Goal: Find specific page/section: Find specific page/section

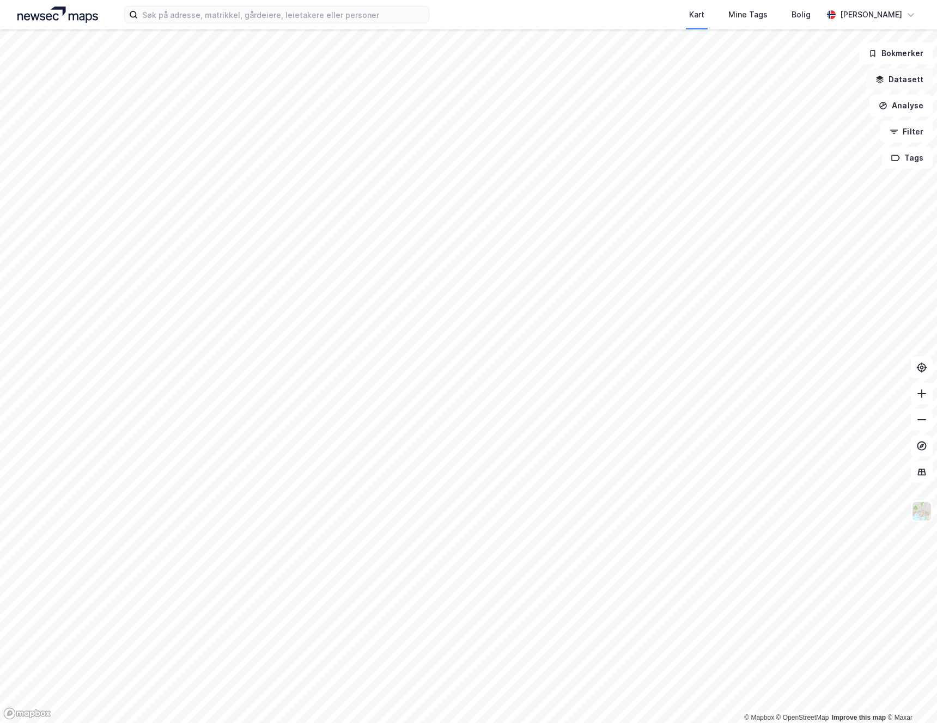
click at [914, 82] on button "Datasett" at bounding box center [899, 80] width 66 height 22
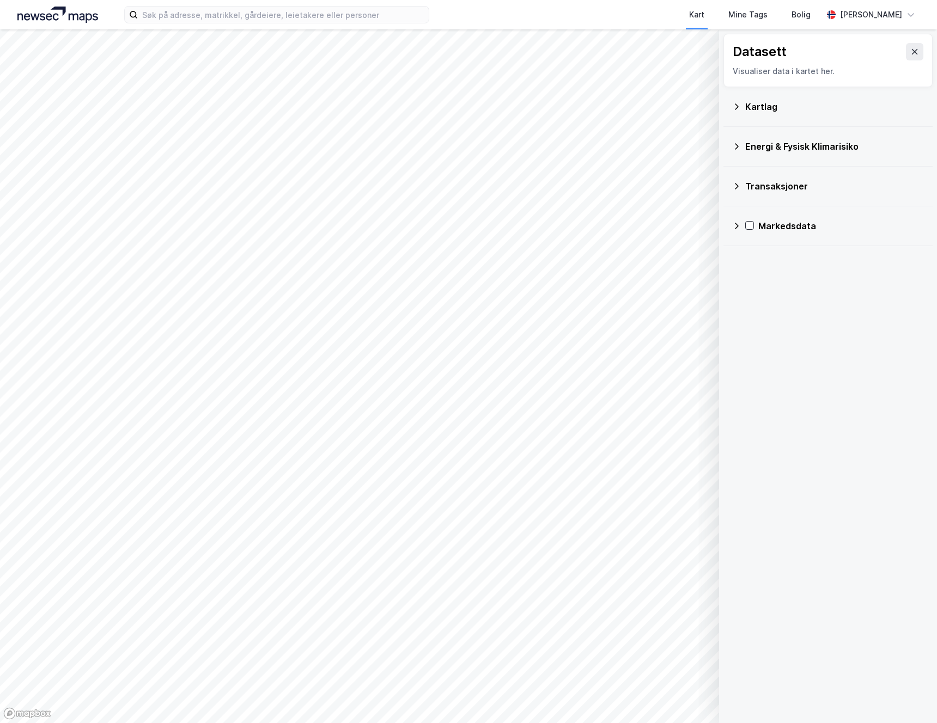
click at [755, 185] on div "Transaksjoner" at bounding box center [834, 186] width 179 height 13
click at [755, 184] on div "Transaksjoner" at bounding box center [834, 186] width 179 height 13
click at [775, 227] on div "Markedsdata" at bounding box center [841, 226] width 166 height 13
click at [772, 227] on div "Markedsdata" at bounding box center [841, 226] width 166 height 13
click at [751, 142] on div "Energi & Fysisk Klimarisiko" at bounding box center [834, 146] width 179 height 13
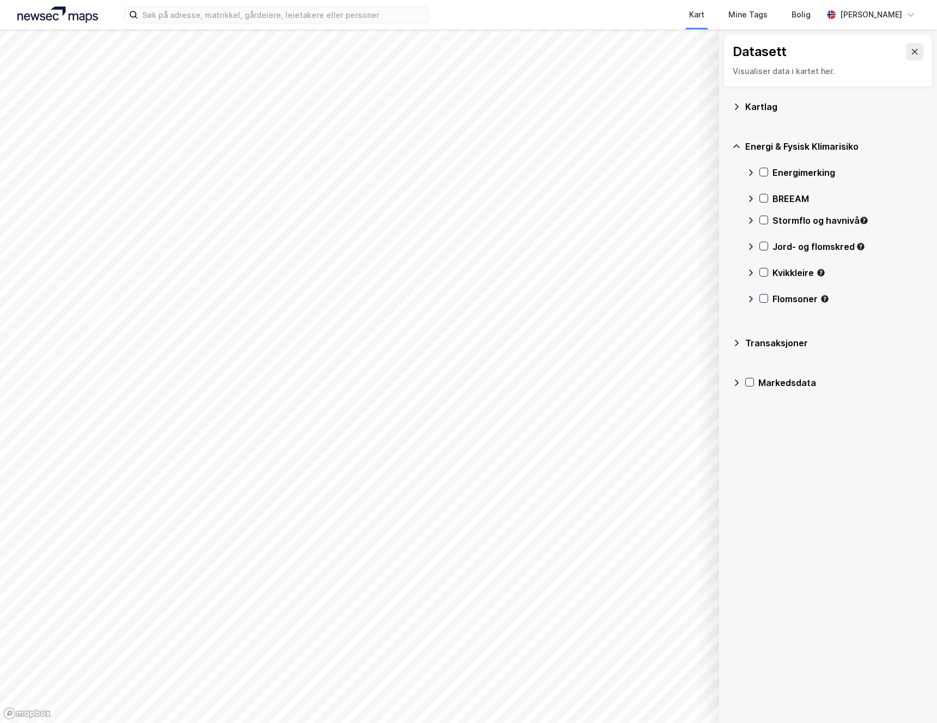
click at [751, 142] on div "Energi & Fysisk Klimarisiko" at bounding box center [834, 146] width 179 height 13
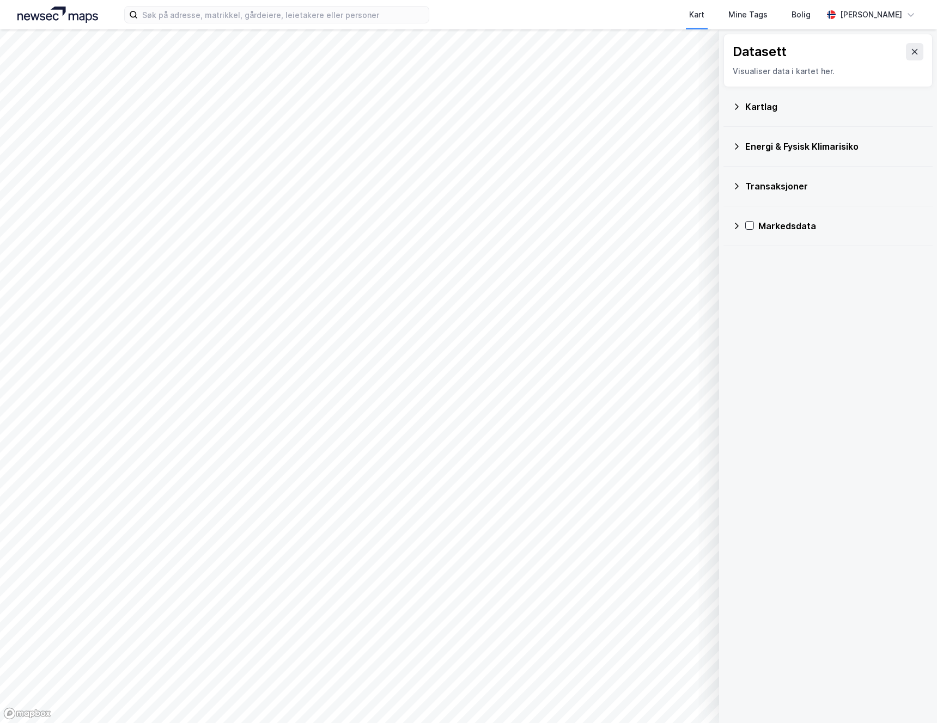
click at [754, 101] on div "Kartlag" at bounding box center [834, 106] width 179 height 13
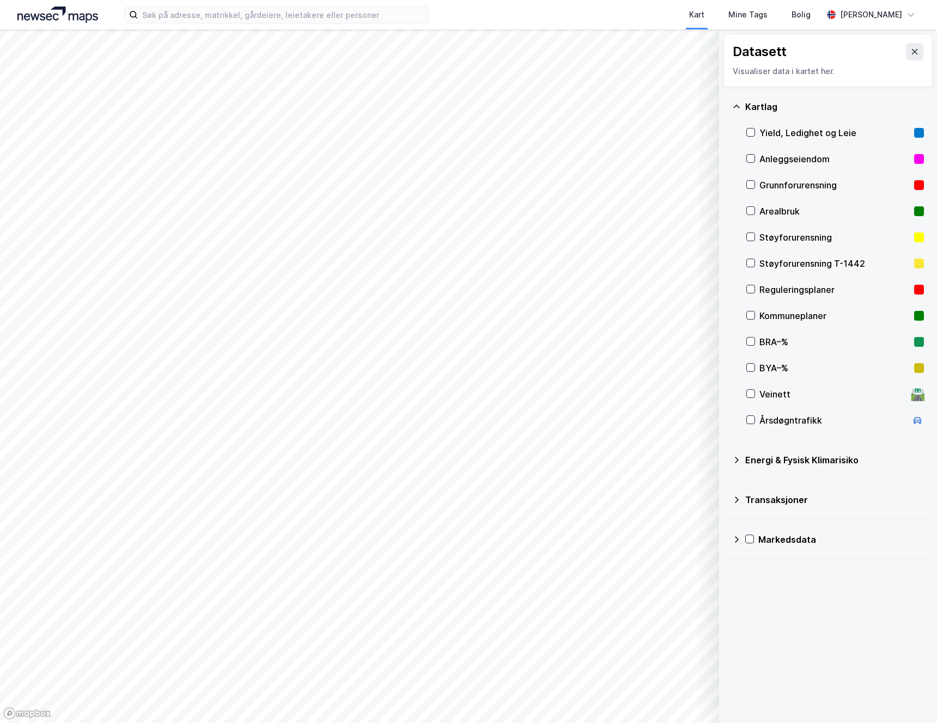
click at [754, 107] on div "Kartlag" at bounding box center [834, 106] width 179 height 13
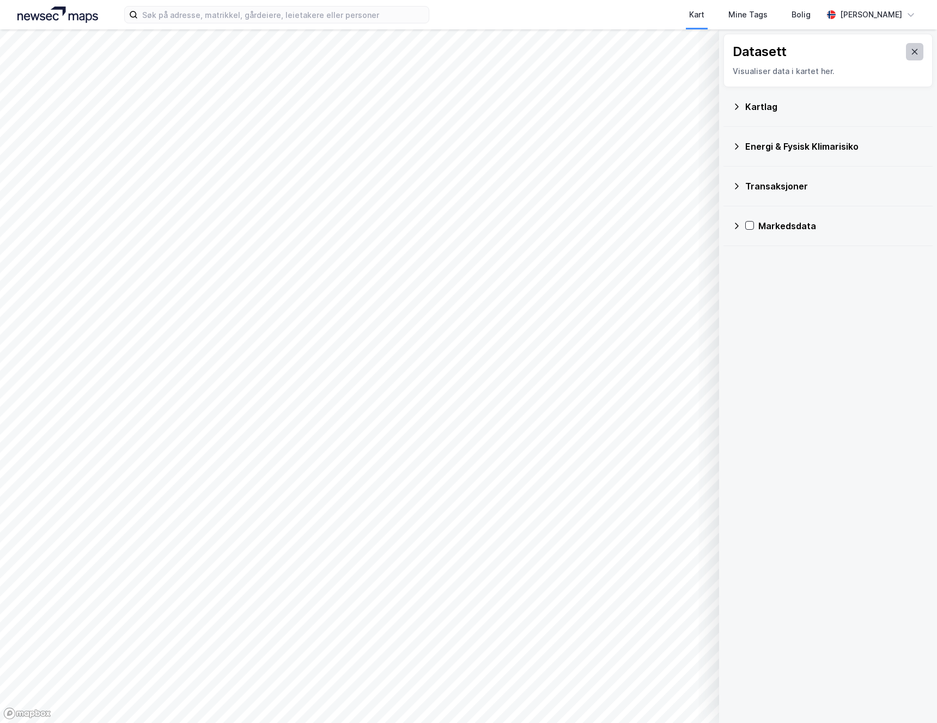
click at [906, 52] on button at bounding box center [914, 51] width 17 height 17
